Goal: Information Seeking & Learning: Learn about a topic

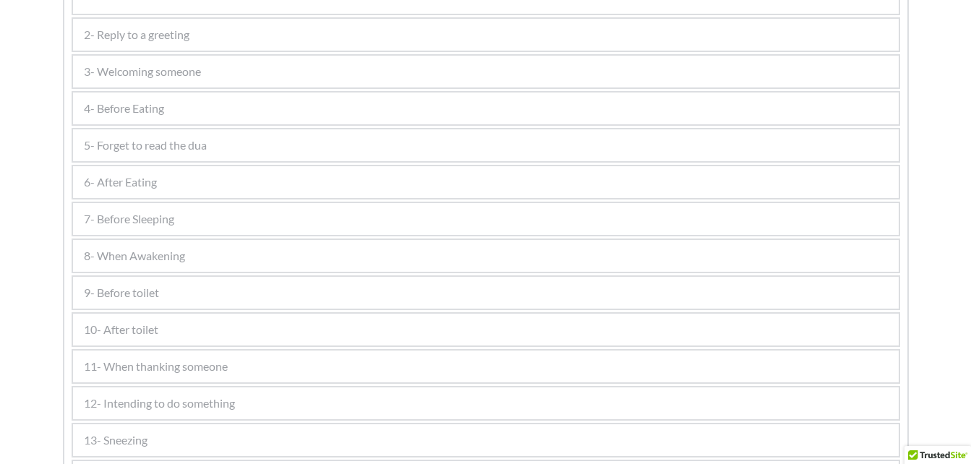
scroll to position [854, 0]
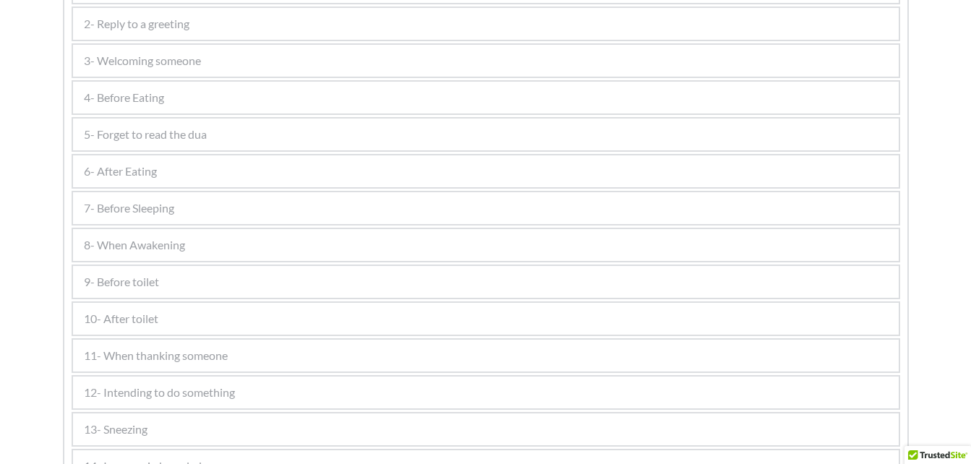
click at [140, 254] on div "8- When Awakening" at bounding box center [485, 245] width 825 height 32
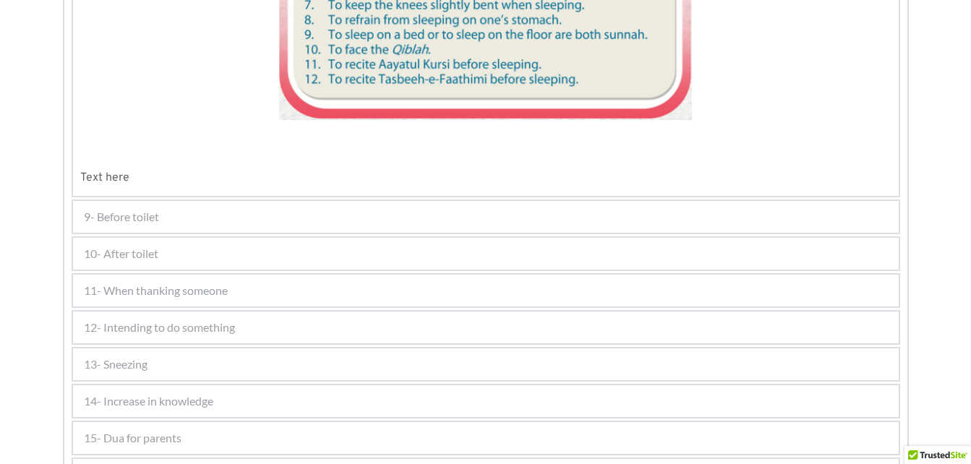
scroll to position [1211, 0]
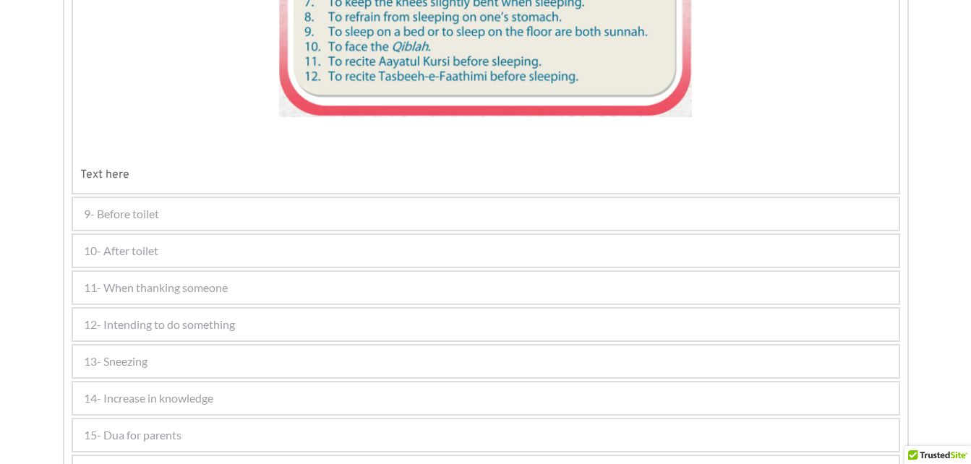
click at [197, 218] on div "9- Before toilet" at bounding box center [485, 214] width 825 height 32
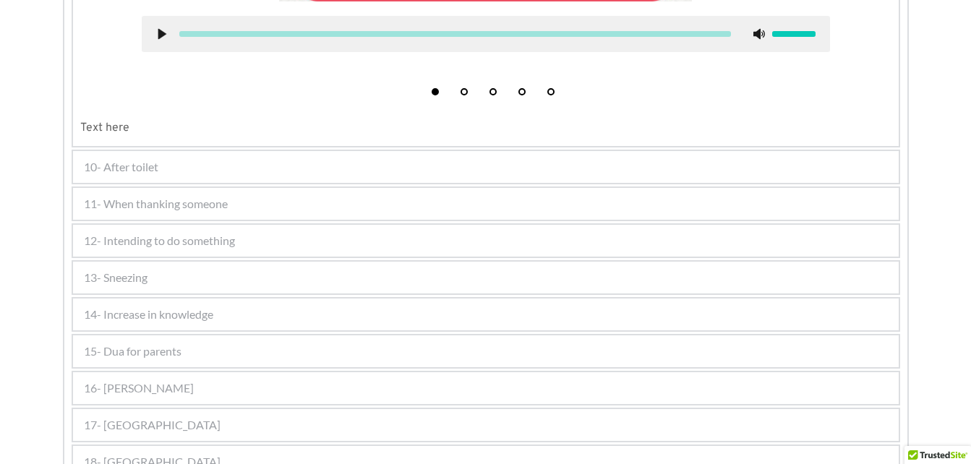
scroll to position [972, 0]
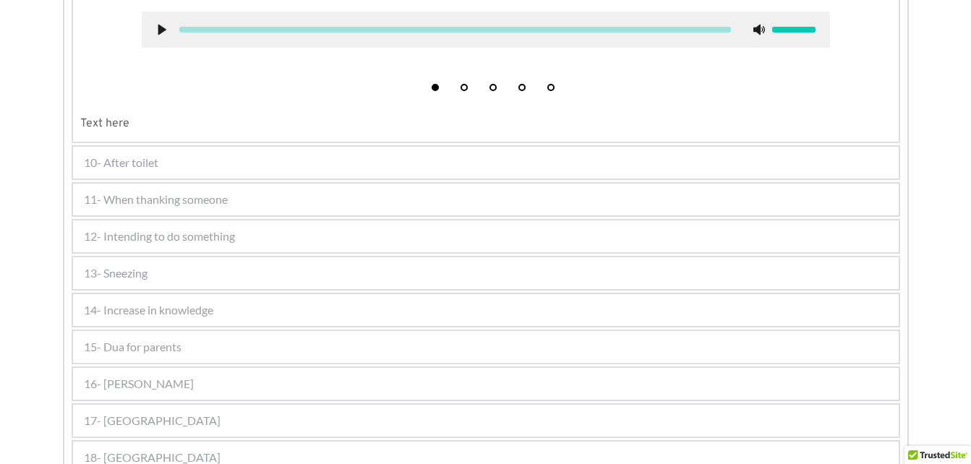
click at [164, 201] on span "11- When thanking someone" at bounding box center [156, 199] width 144 height 17
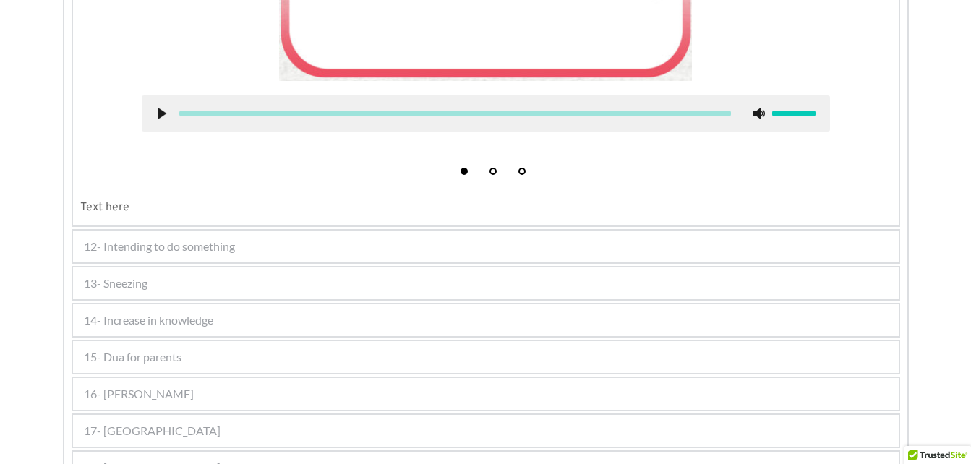
scroll to position [967, 0]
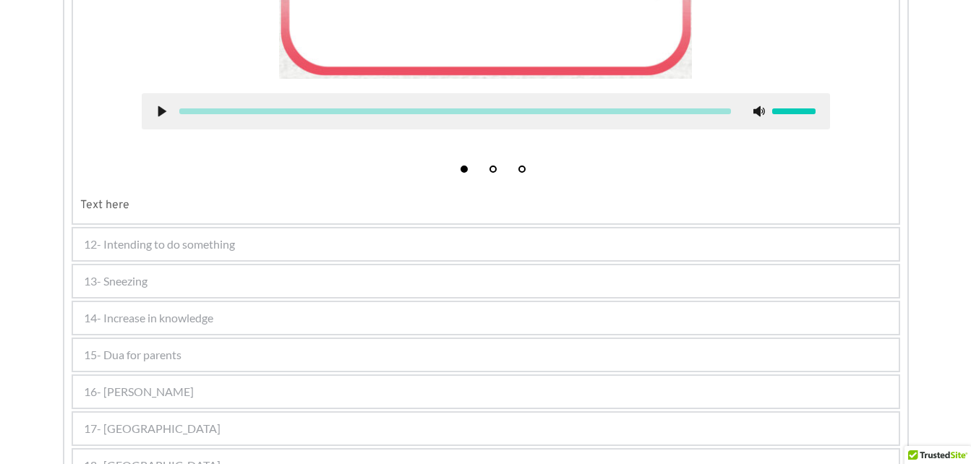
click at [155, 250] on span "12- Intending to do something" at bounding box center [159, 244] width 151 height 17
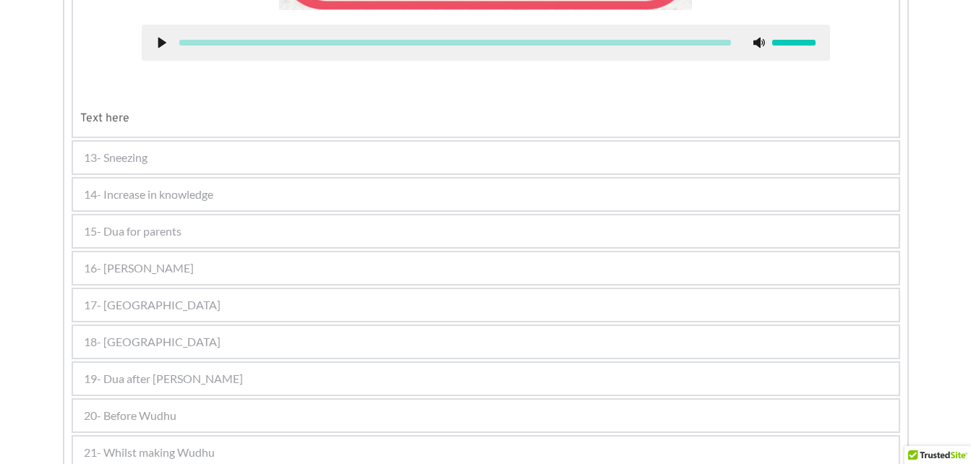
scroll to position [1072, 0]
click at [156, 163] on div "13- Sneezing" at bounding box center [485, 157] width 825 height 32
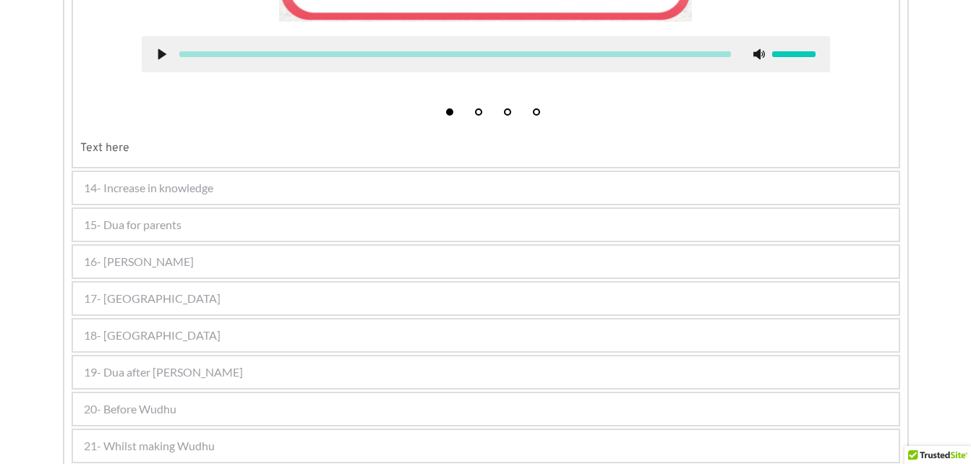
scroll to position [1597, 0]
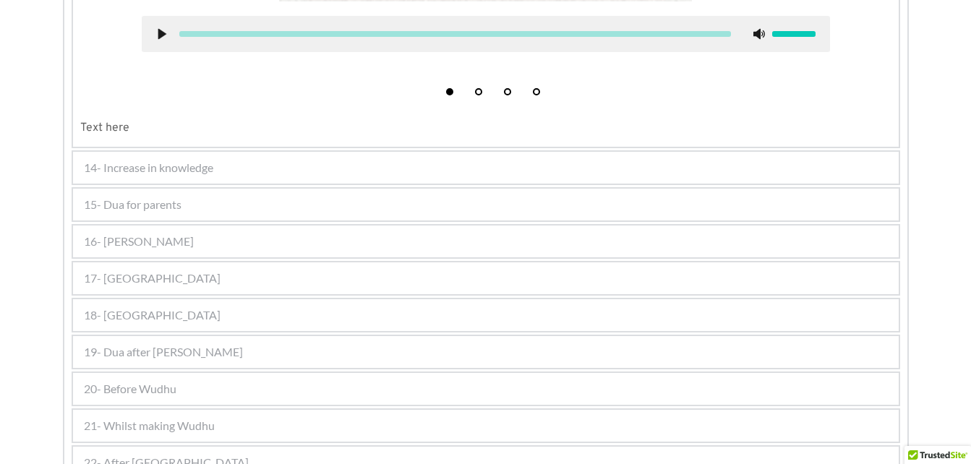
click at [220, 173] on div "14- Increase in knowledge" at bounding box center [485, 168] width 825 height 32
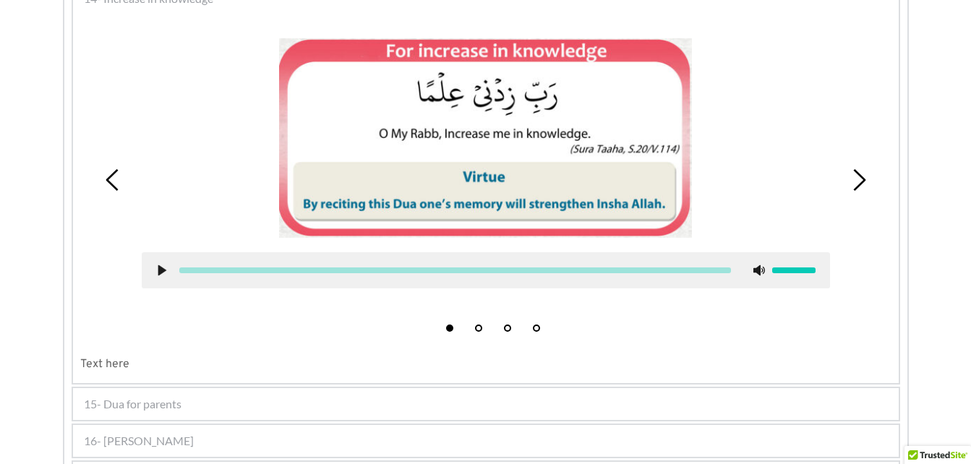
scroll to position [830, 0]
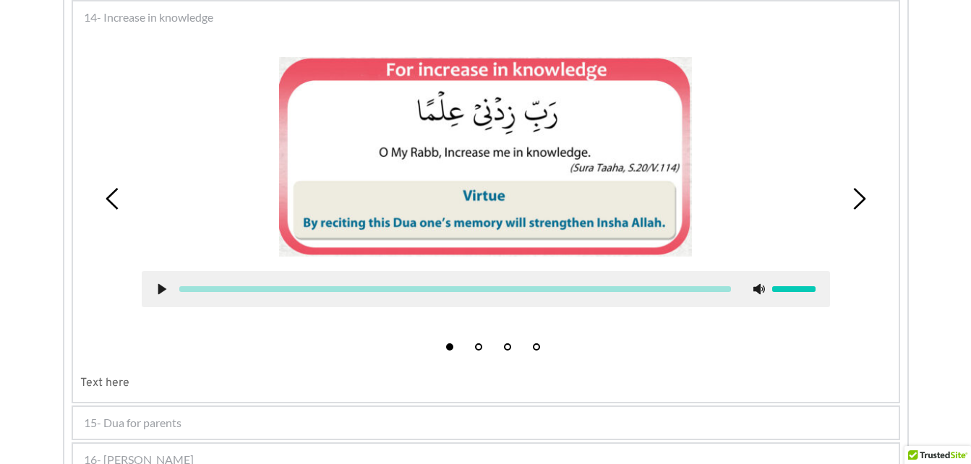
click at [155, 429] on span "15- Dua for parents" at bounding box center [133, 422] width 98 height 17
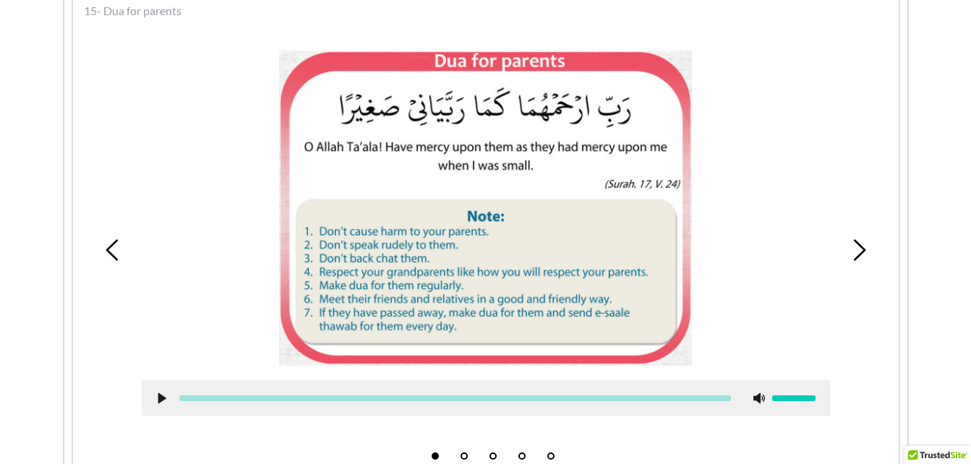
scroll to position [875, 0]
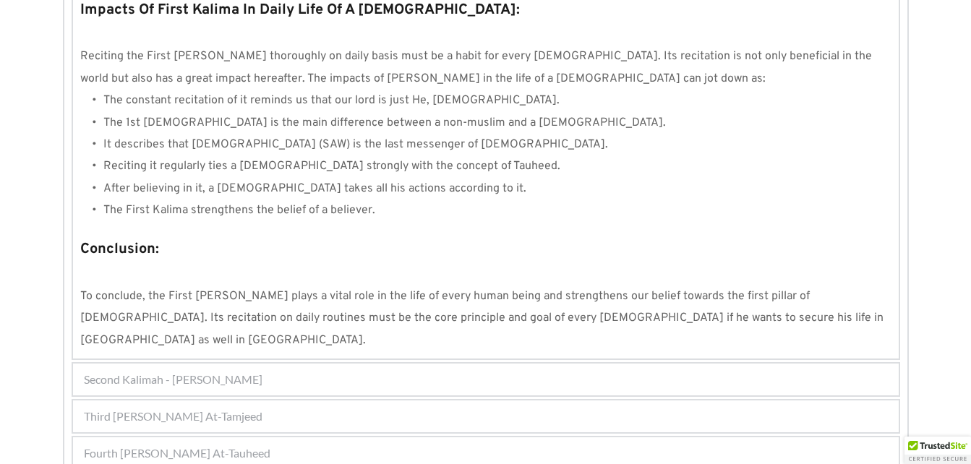
scroll to position [1360, 0]
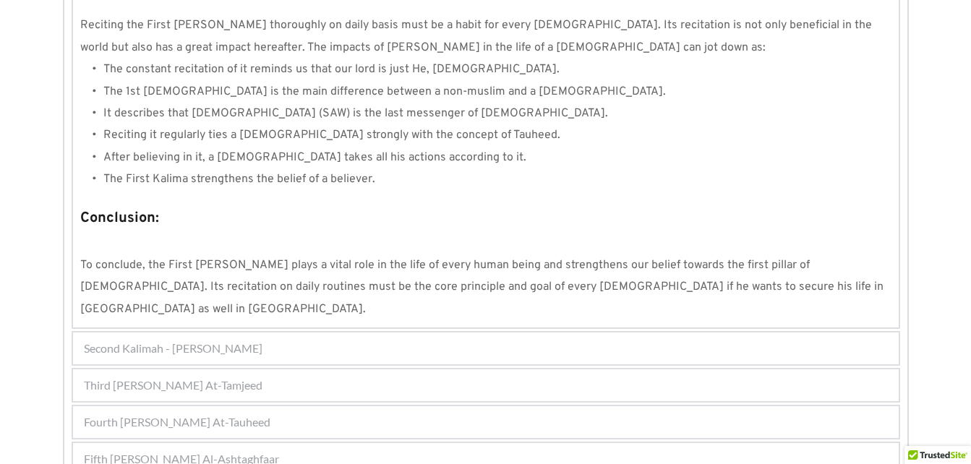
click at [215, 332] on div "Second Kalimah - Kalimah Ash-Shahdah" at bounding box center [485, 348] width 825 height 32
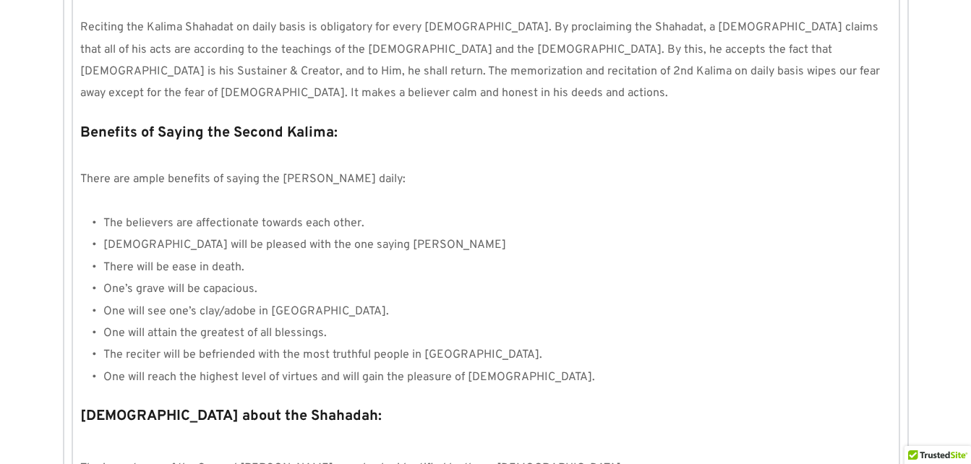
scroll to position [1590, 0]
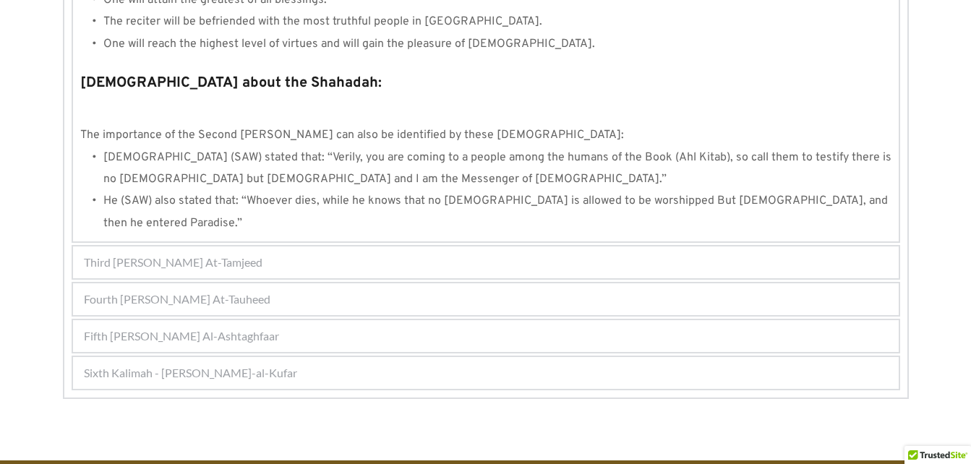
click at [229, 254] on span "Third Kalimah - Kalimah At-Tamjeed" at bounding box center [173, 262] width 179 height 17
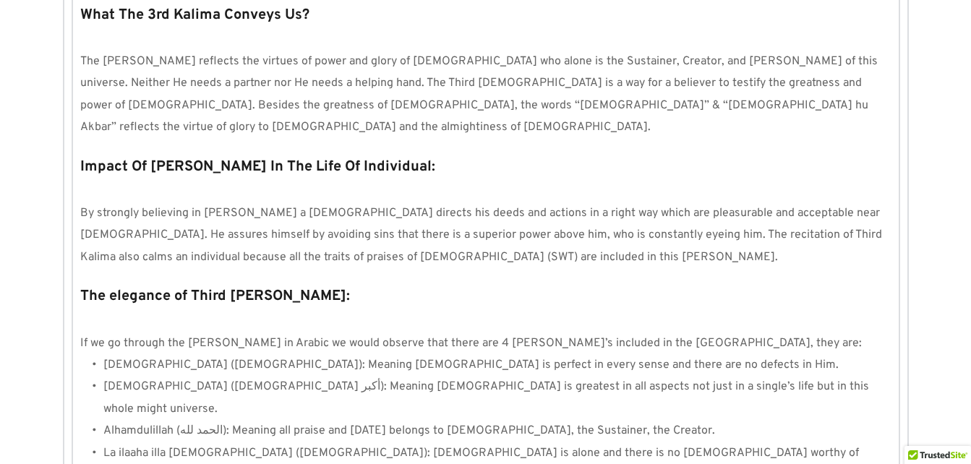
scroll to position [1316, 0]
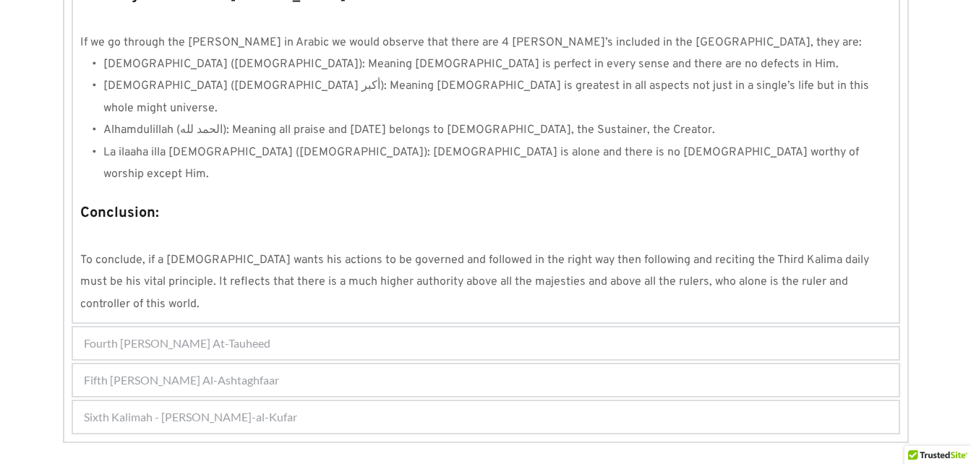
click at [167, 335] on span "Fourth Kalimah - Kalimah At-Tauheed" at bounding box center [177, 343] width 186 height 17
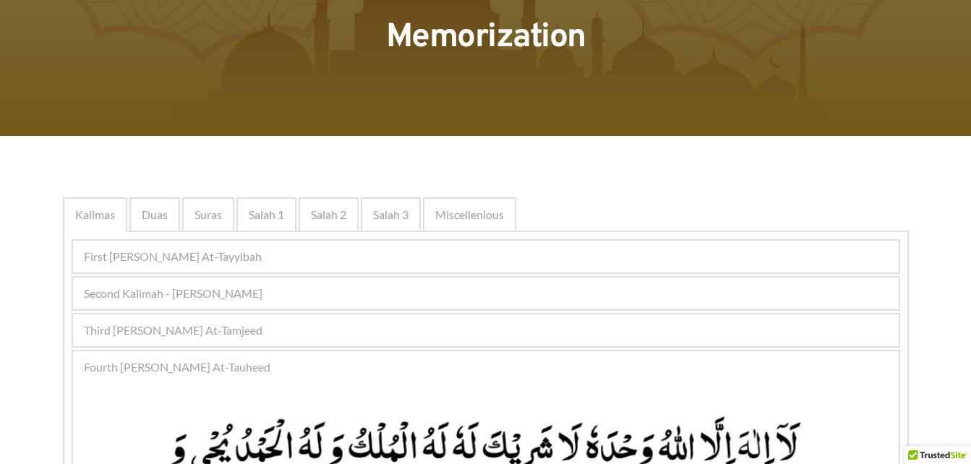
scroll to position [208, 0]
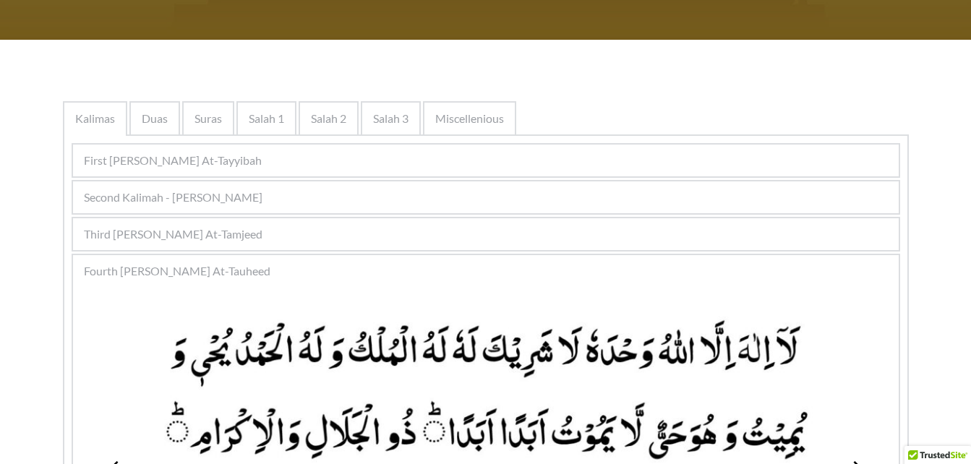
click at [186, 194] on span "Second Kalimah - Kalimah Ash-Shahdah" at bounding box center [173, 197] width 179 height 17
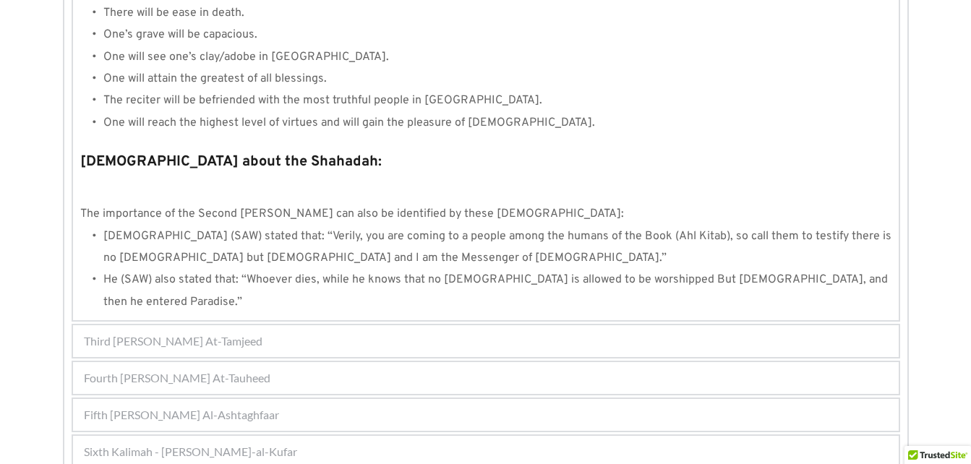
scroll to position [1518, 0]
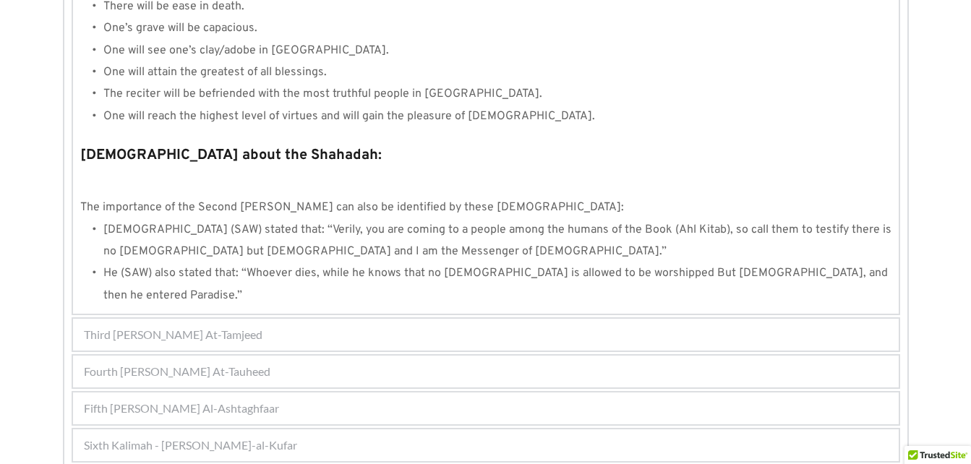
click at [205, 326] on span "Third Kalimah - Kalimah At-Tamjeed" at bounding box center [173, 334] width 179 height 17
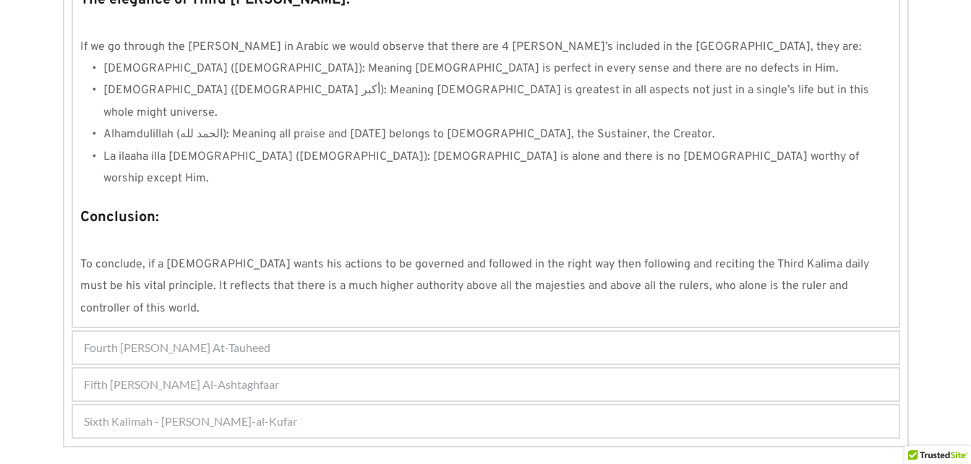
scroll to position [1316, 0]
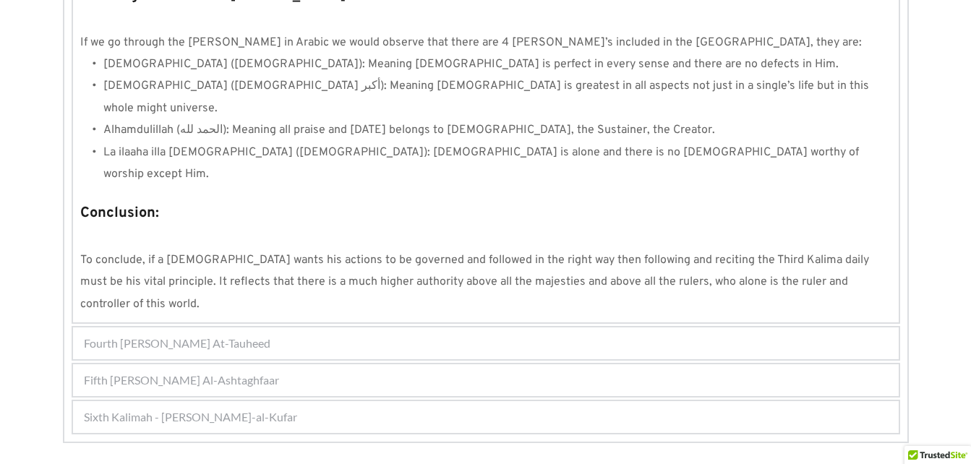
click at [178, 327] on div "Fourth Kalimah - Kalimah At-Tauheed" at bounding box center [485, 343] width 825 height 32
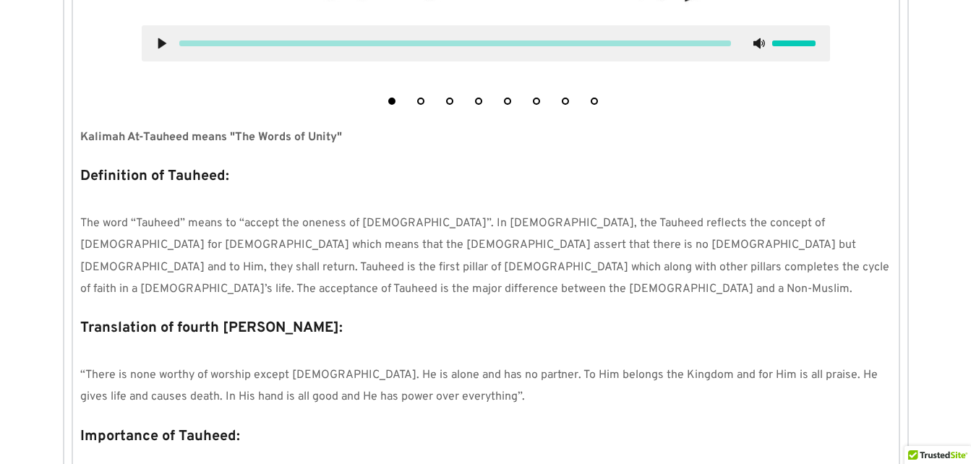
scroll to position [752, 0]
